Goal: Task Accomplishment & Management: Use online tool/utility

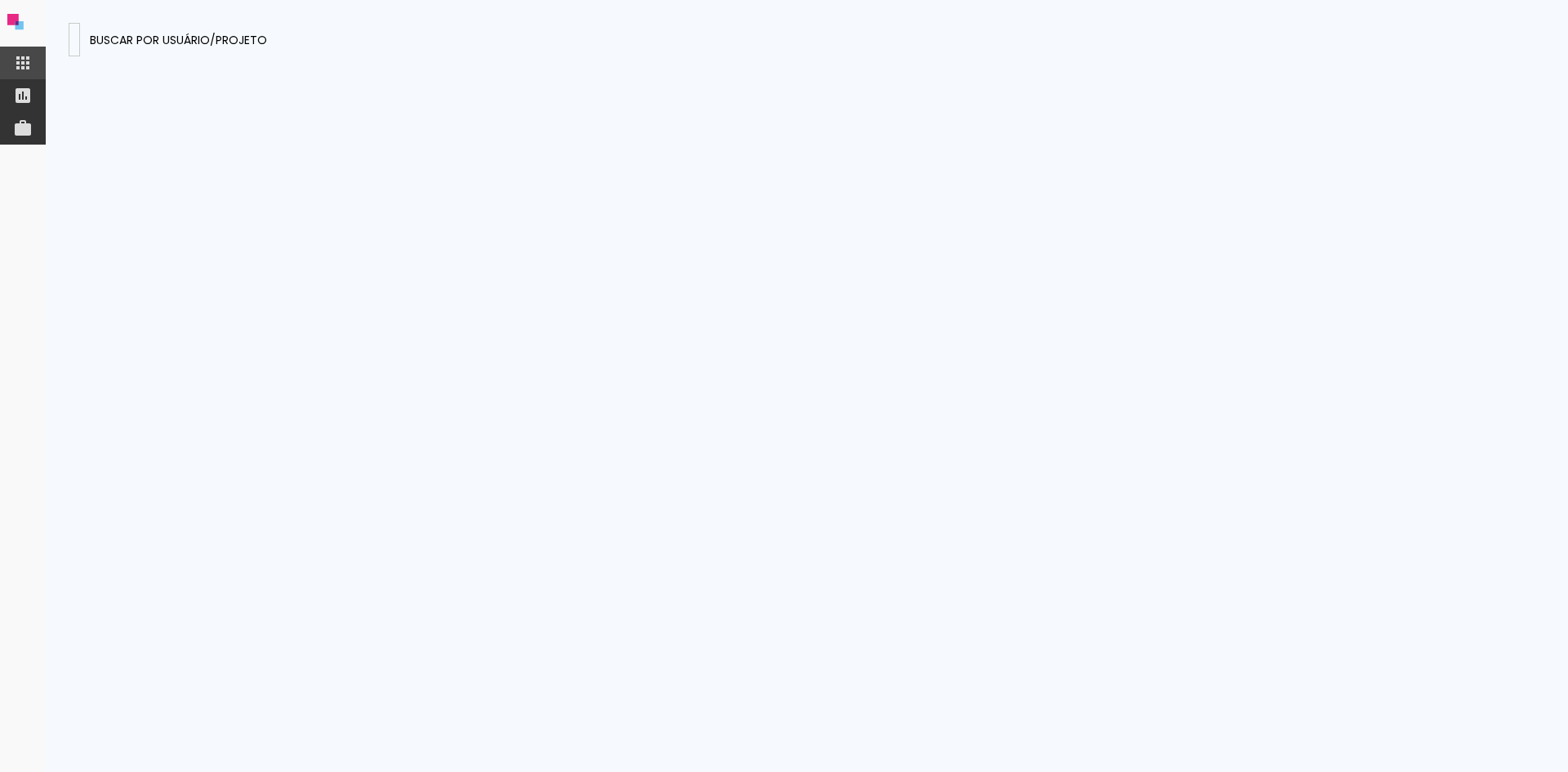
type input "70326"
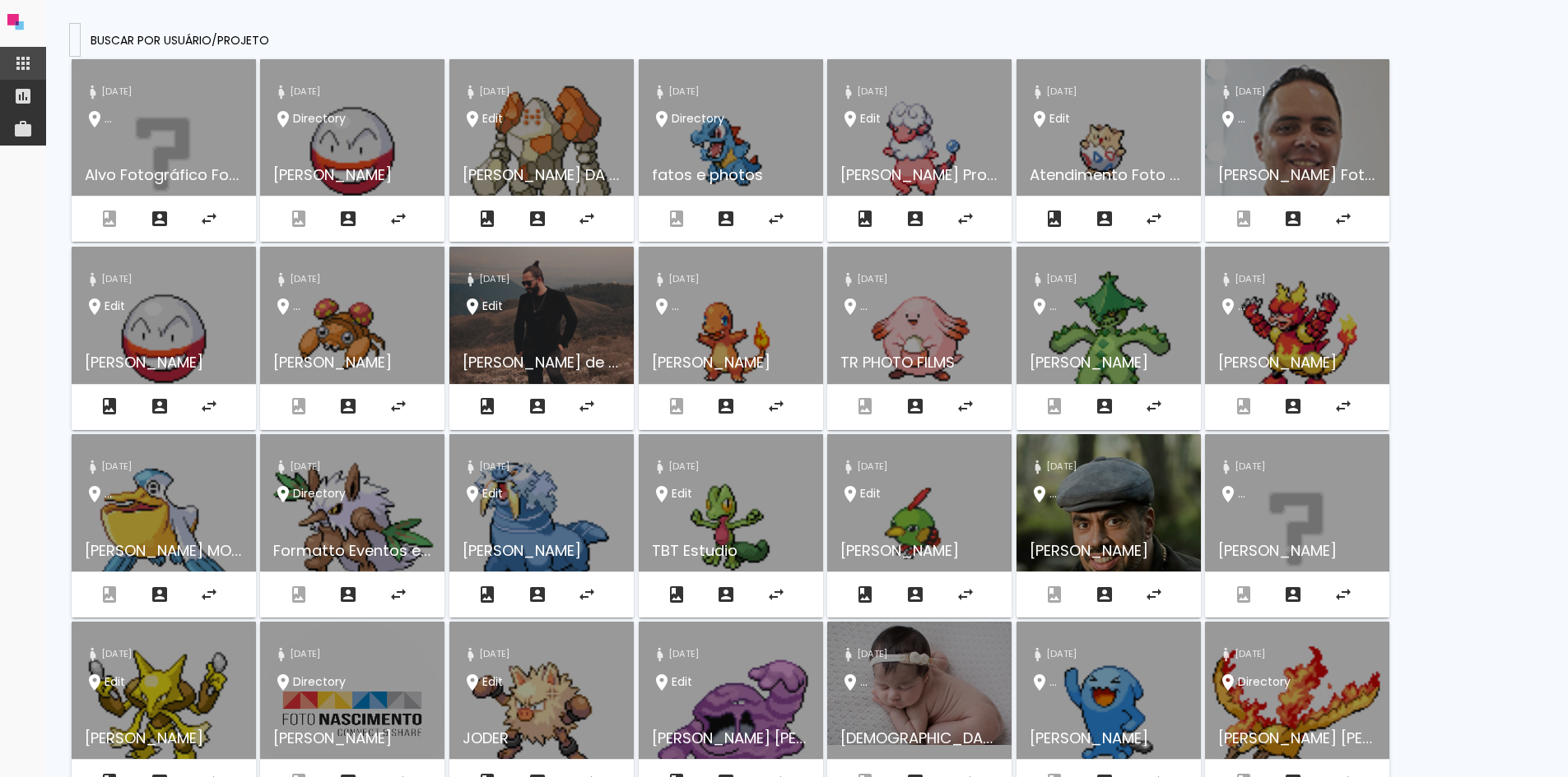
click at [80, 50] on paper-input-container at bounding box center [75, 40] width 12 height 33
click at [80, 27] on paper-input-container at bounding box center [75, 40] width 12 height 33
click at [75, 39] on input at bounding box center [75, 38] width 0 height 18
paste input "bEWcEs4yXJ563pQea"
type input "bEWcEs4yXJ563pQea"
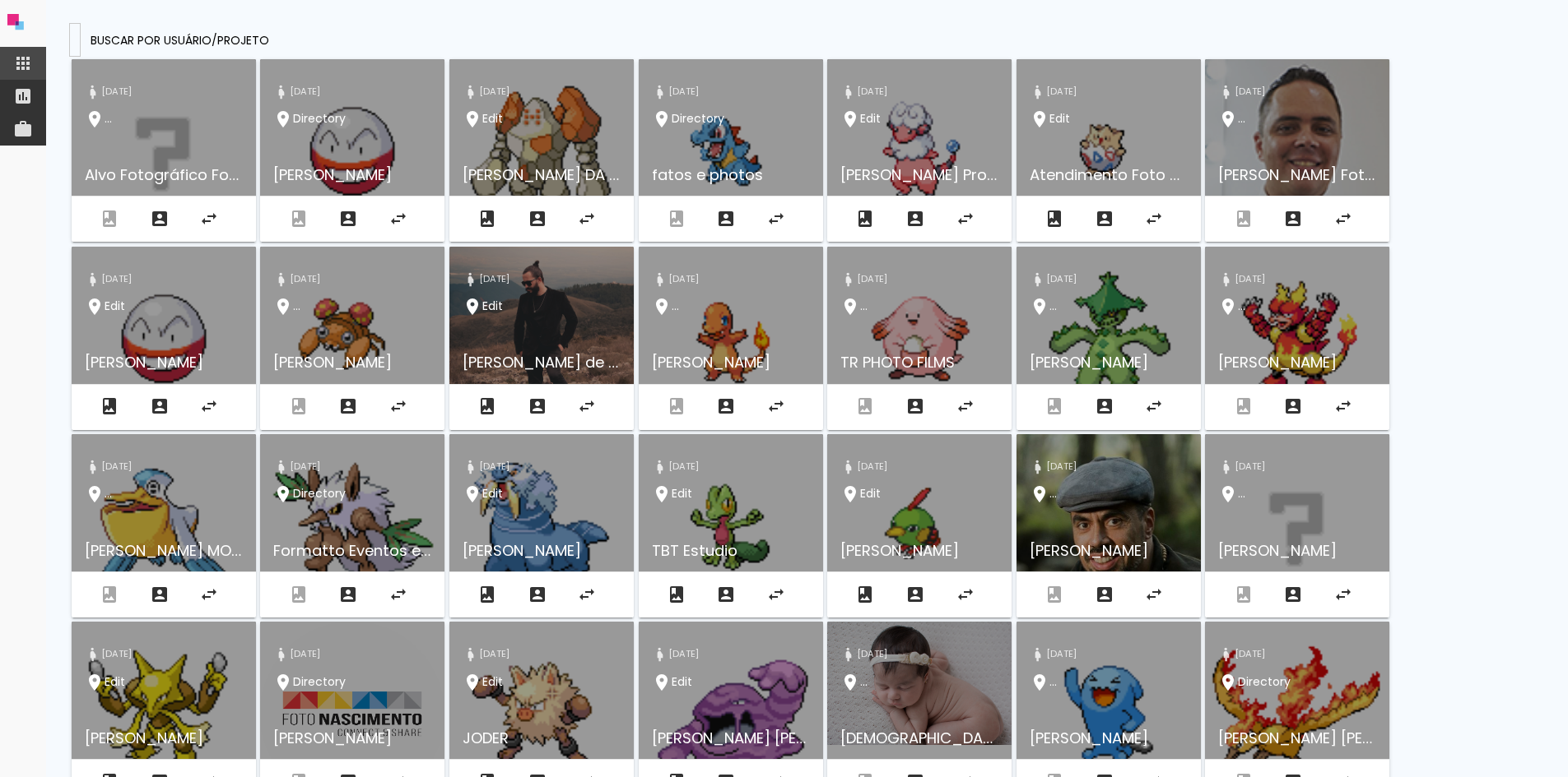
type paper-input "bEWcEs4yXJ563pQea"
type input "bEWcEs4yXJ563pQea,"
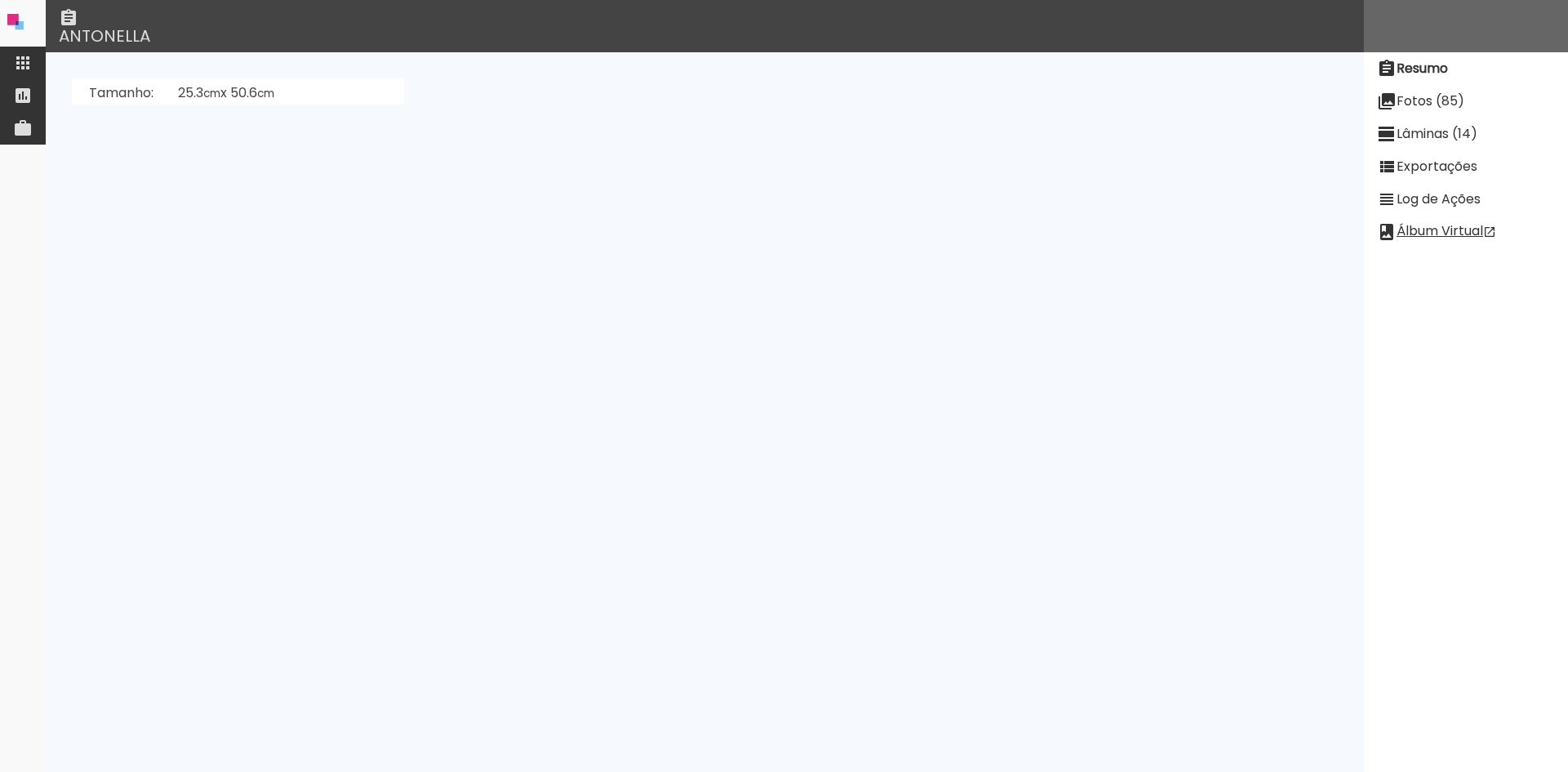
click at [0, 0] on slot "Lâminas (14)" at bounding box center [0, 0] width 0 height 0
click at [1439, 114] on paper-item "Fotos (85)" at bounding box center [1466, 100] width 204 height 32
click at [1467, 208] on paper-item "Log de Ações" at bounding box center [1466, 199] width 204 height 32
click at [1408, 152] on paper-item "Exportações" at bounding box center [1466, 166] width 204 height 32
drag, startPoint x: 613, startPoint y: 423, endPoint x: 709, endPoint y: 422, distance: 96.0
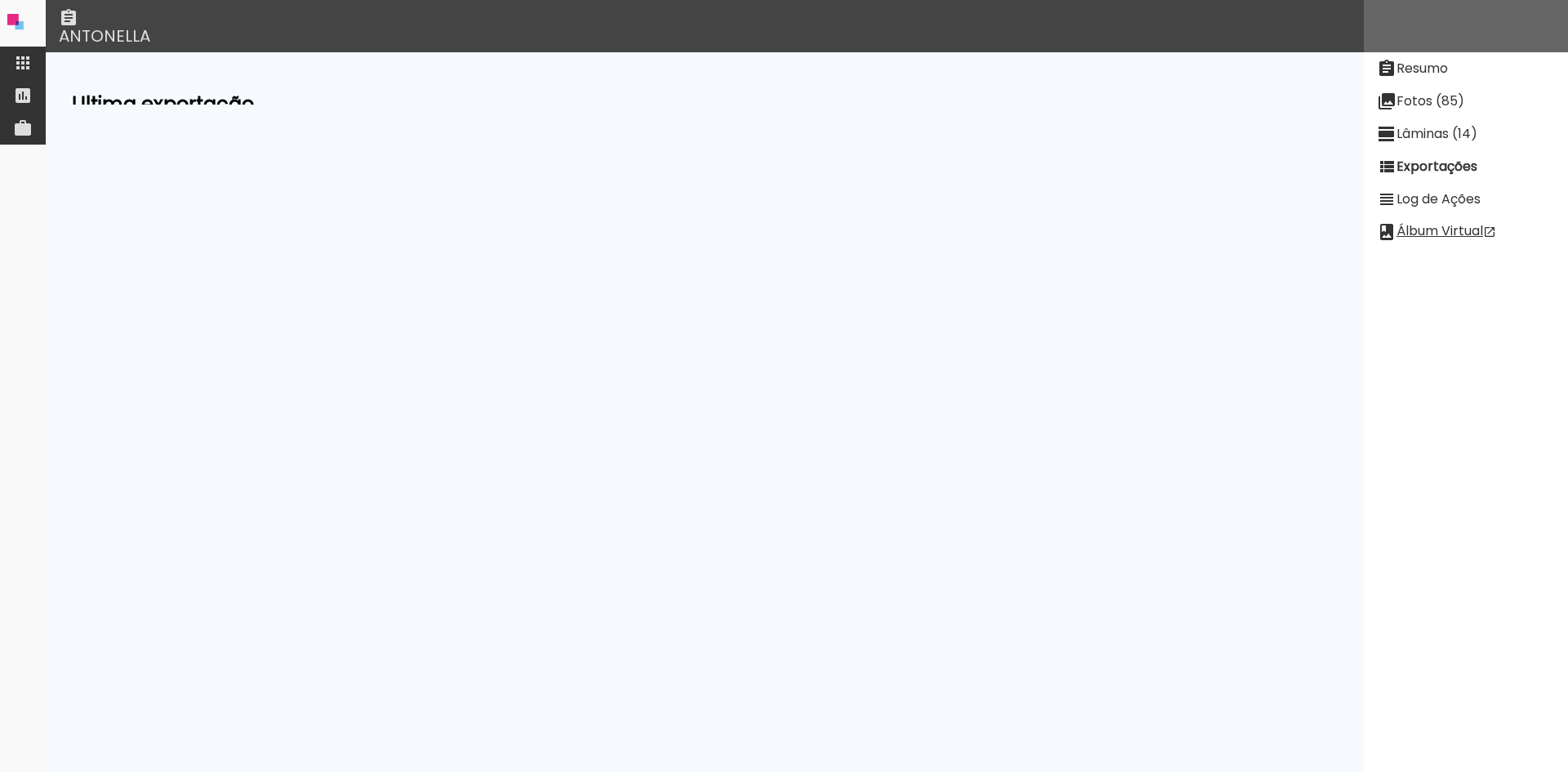
click at [705, 422] on tr "AhNxCYTPzhD7iZfCz Sep 04 2025 15:36:50 Sep 04 2025 15:36:54 low 15" at bounding box center [404, 415] width 664 height 31
click at [896, 105] on neon-animatable "Ultima exportação Qualidade high Estado working Passo Steps@/selectedProject/ex…" at bounding box center [704, 78] width 1318 height 52
click at [670, 448] on iron-icon at bounding box center [661, 450] width 20 height 20
click at [1464, 115] on paper-item "Fotos (85)" at bounding box center [1466, 100] width 204 height 32
click at [496, 240] on link "display #3" at bounding box center [455, 245] width 81 height 12
